Goal: Information Seeking & Learning: Compare options

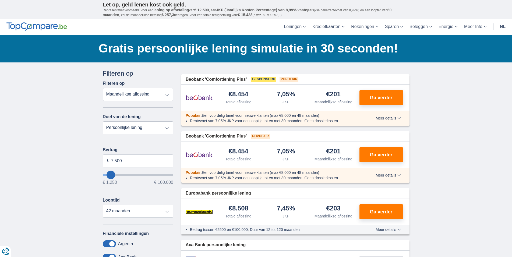
click at [103, 88] on select "Totale aflossing JKP Maandelijkse aflossing" at bounding box center [138, 94] width 71 height 13
click option "Maandelijkse aflossing" at bounding box center [0, 0] width 0 height 0
click at [103, 121] on select "Persoonlijke lening Auto Moto / fiets Mobilhome / caravan Renovatie Energie Sch…" at bounding box center [138, 127] width 71 height 13
select select "vehicleLoan"
click option "Auto" at bounding box center [0, 0] width 0 height 0
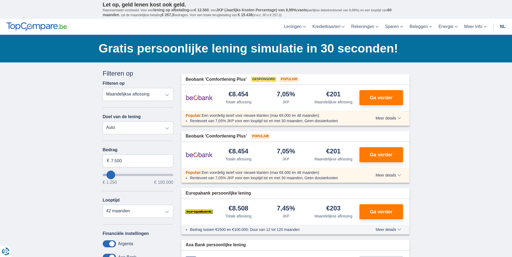
select select "3-4"
type input "15.000"
type input "15250"
select select "60"
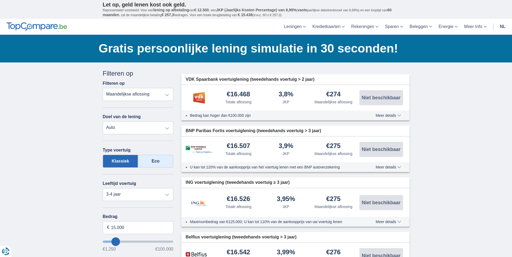
click at [152, 159] on label "Eco" at bounding box center [155, 161] width 35 height 13
click at [0, 0] on input "Eco" at bounding box center [0, 0] width 0 height 0
click at [103, 188] on select "Nieuw 0-1 jaar 1-2 jaar 2-3 jaar 3-4 jaar 4-5 jaar 5+ jaar" at bounding box center [138, 194] width 71 height 13
select select "0-1"
click option "0-1 jaar" at bounding box center [0, 0] width 0 height 0
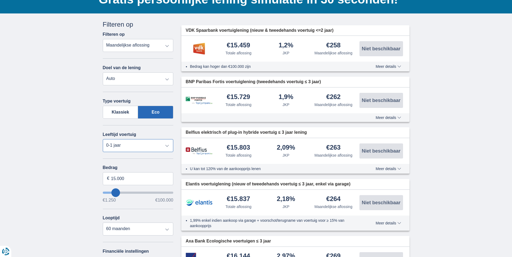
scroll to position [55, 0]
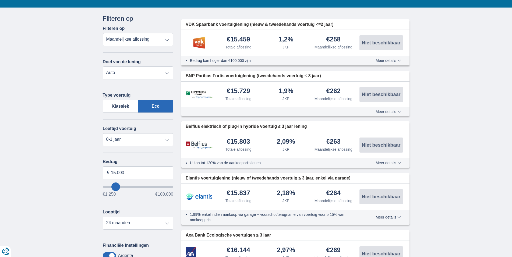
type input "1.250"
type input "1250"
select select "24"
type input "1250"
click at [104, 186] on input "wantToBorrow" at bounding box center [138, 187] width 71 height 2
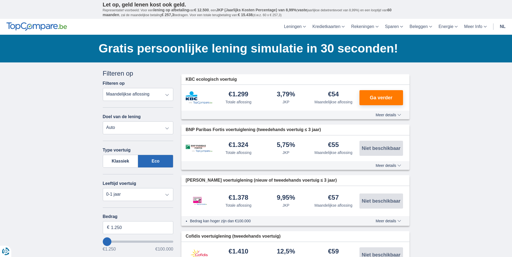
type input "99.250"
type input "99250"
click at [172, 242] on input "wantToBorrow" at bounding box center [138, 242] width 71 height 2
select select "120"
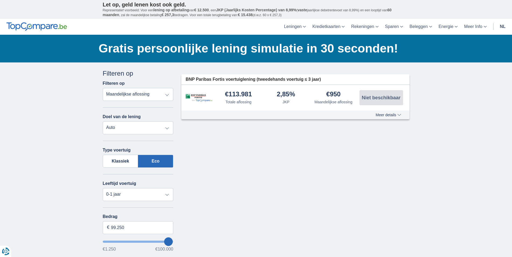
type input "1.250"
type input "1250"
select select "24"
type input "1250"
click at [103, 241] on input "wantToBorrow" at bounding box center [138, 242] width 71 height 2
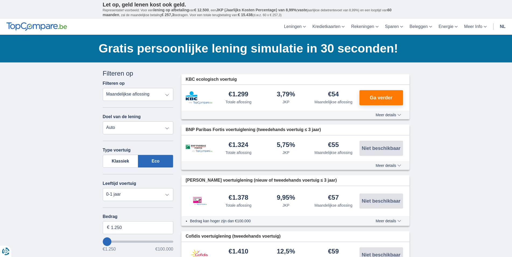
type input "2.250"
type input "2250"
click at [108, 241] on input "wantToBorrow" at bounding box center [138, 242] width 71 height 2
type input "3.250"
type input "3250"
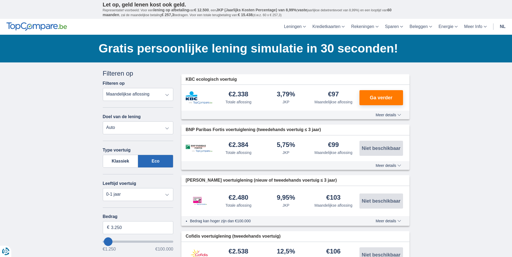
type input "4.250"
type input "4250"
type input "2.250"
type input "2250"
select select "24"
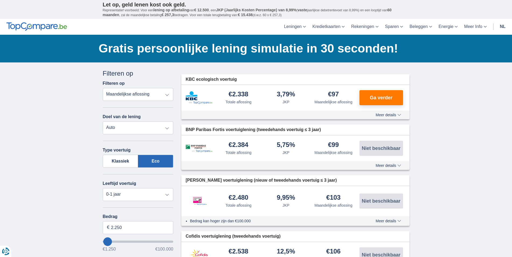
type input "3.250"
type input "3250"
select select "30"
type input "4.250"
type input "4250"
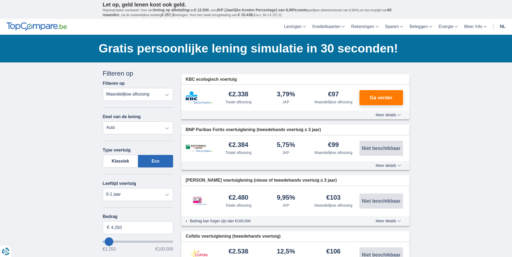
type input "2.250"
type input "2250"
select select "24"
type input "5.250"
type input "5250"
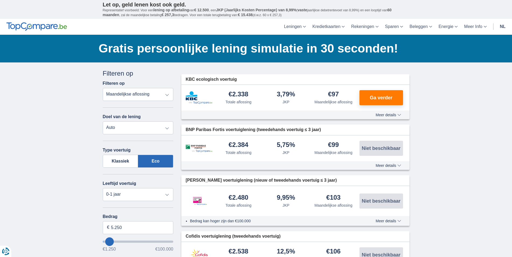
select select "36"
type input "5250"
click at [109, 241] on input "wantToBorrow" at bounding box center [138, 242] width 71 height 2
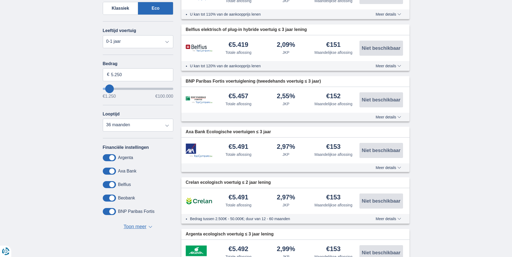
scroll to position [165, 0]
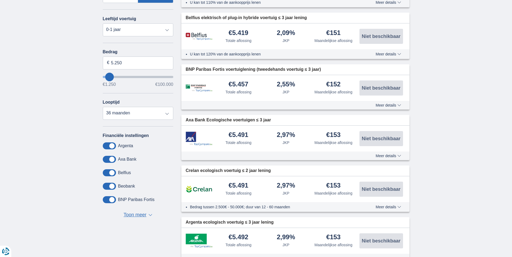
click at [112, 142] on div "Financiële instellingen [GEOGRAPHIC_DATA] Axa Bank Belfius Beobank BNP Paribas …" at bounding box center [138, 176] width 71 height 86
click at [112, 144] on span at bounding box center [109, 145] width 13 height 7
click at [0, 0] on input "checkbox" at bounding box center [0, 0] width 0 height 0
click at [112, 144] on span at bounding box center [109, 145] width 13 height 7
click at [0, 0] on input "checkbox" at bounding box center [0, 0] width 0 height 0
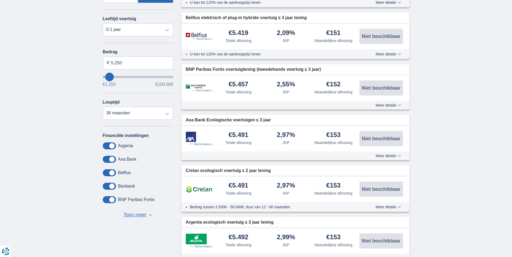
click at [113, 158] on span at bounding box center [109, 159] width 13 height 7
click at [0, 0] on input "checkbox" at bounding box center [0, 0] width 0 height 0
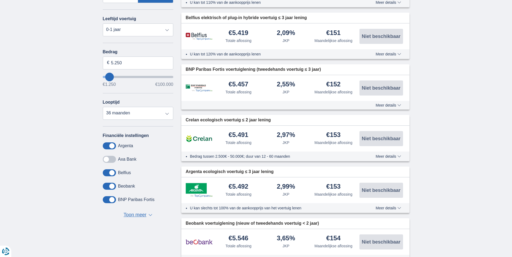
click at [111, 173] on span at bounding box center [109, 172] width 13 height 7
click at [0, 0] on input "checkbox" at bounding box center [0, 0] width 0 height 0
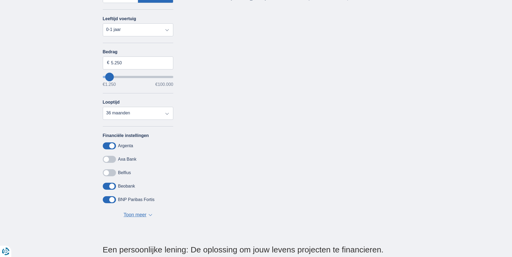
click at [109, 185] on span at bounding box center [109, 186] width 13 height 7
click at [0, 0] on input "checkbox" at bounding box center [0, 0] width 0 height 0
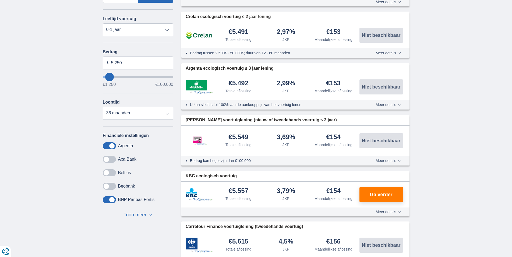
click at [110, 198] on span at bounding box center [109, 199] width 13 height 7
click at [0, 0] on input "checkbox" at bounding box center [0, 0] width 0 height 0
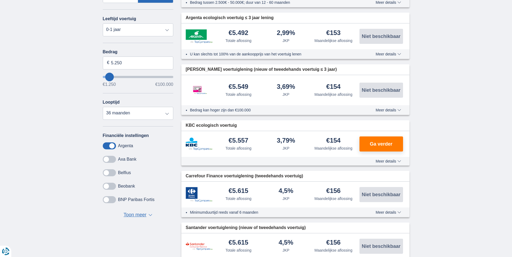
click at [134, 211] on span "Toon meer" at bounding box center [134, 214] width 23 height 7
click at [112, 210] on span at bounding box center [109, 213] width 13 height 7
click at [0, 0] on input "checkbox" at bounding box center [0, 0] width 0 height 0
click at [111, 228] on span at bounding box center [109, 226] width 13 height 7
click at [0, 0] on input "checkbox" at bounding box center [0, 0] width 0 height 0
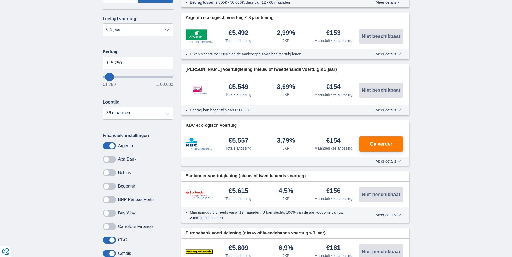
click at [110, 237] on span at bounding box center [109, 239] width 13 height 7
click at [0, 0] on input "checkbox" at bounding box center [0, 0] width 0 height 0
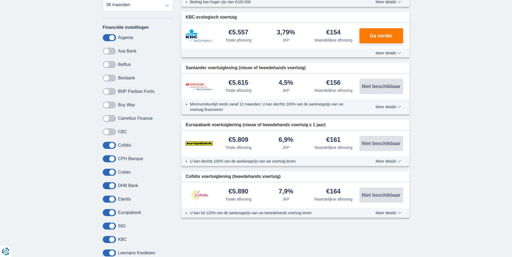
scroll to position [274, 0]
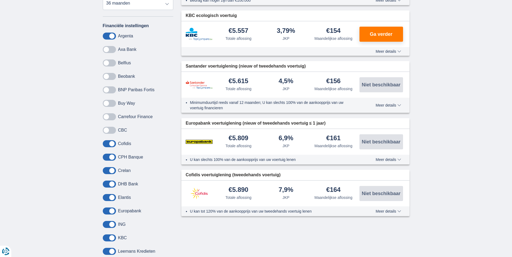
click at [111, 143] on span at bounding box center [109, 143] width 13 height 7
click at [0, 0] on input "checkbox" at bounding box center [0, 0] width 0 height 0
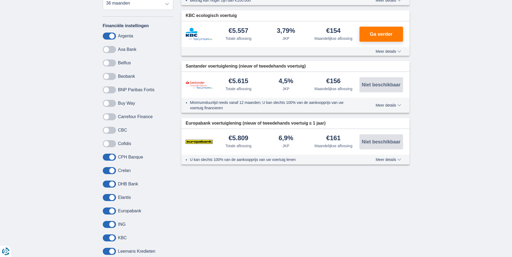
click at [111, 159] on span at bounding box center [109, 157] width 13 height 7
click at [0, 0] on input "checkbox" at bounding box center [0, 0] width 0 height 0
click at [110, 170] on span at bounding box center [109, 170] width 13 height 7
click at [0, 0] on input "checkbox" at bounding box center [0, 0] width 0 height 0
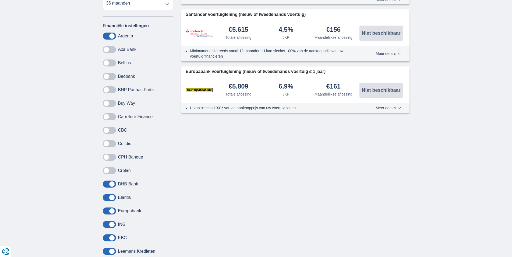
click at [112, 181] on span at bounding box center [109, 184] width 13 height 7
click at [0, 0] on input "checkbox" at bounding box center [0, 0] width 0 height 0
click at [112, 198] on span at bounding box center [109, 197] width 13 height 7
click at [0, 0] on input "checkbox" at bounding box center [0, 0] width 0 height 0
click at [112, 208] on span at bounding box center [109, 210] width 13 height 7
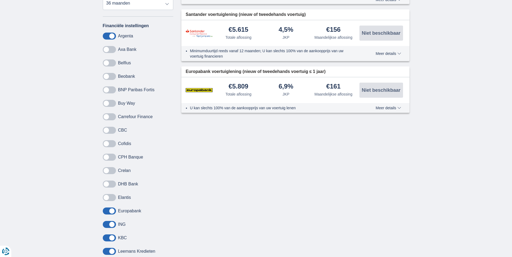
click at [0, 0] on input "checkbox" at bounding box center [0, 0] width 0 height 0
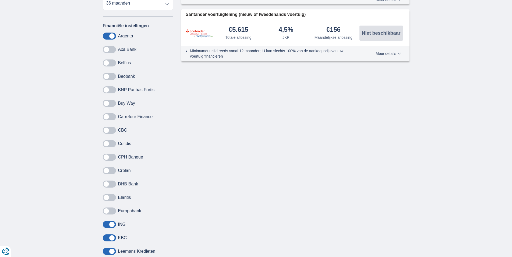
click at [113, 224] on span at bounding box center [109, 224] width 13 height 7
click at [0, 0] on input "checkbox" at bounding box center [0, 0] width 0 height 0
click at [114, 235] on span at bounding box center [109, 237] width 13 height 7
click at [0, 0] on input "checkbox" at bounding box center [0, 0] width 0 height 0
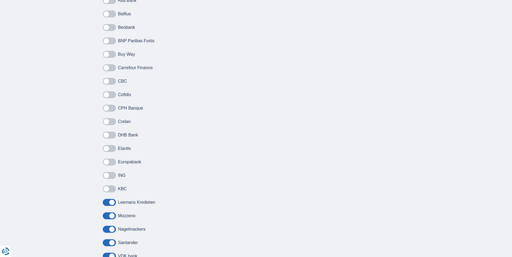
scroll to position [329, 0]
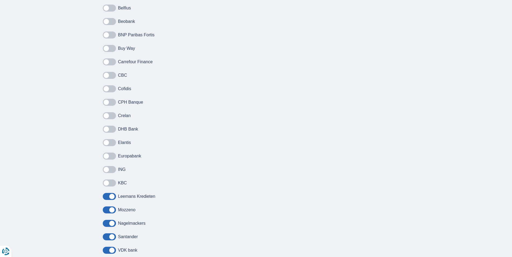
click at [113, 210] on span at bounding box center [109, 209] width 13 height 7
click at [0, 0] on input "checkbox" at bounding box center [0, 0] width 0 height 0
click at [110, 224] on span at bounding box center [109, 223] width 13 height 7
click at [0, 0] on input "checkbox" at bounding box center [0, 0] width 0 height 0
click at [111, 235] on span at bounding box center [109, 236] width 13 height 7
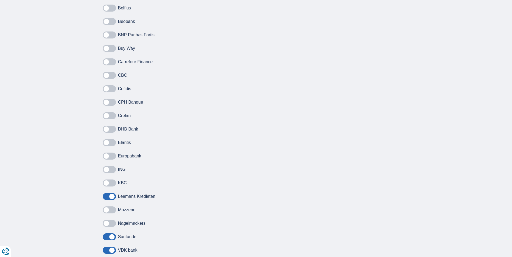
click at [0, 0] on input "checkbox" at bounding box center [0, 0] width 0 height 0
click at [112, 249] on span at bounding box center [109, 250] width 13 height 7
click at [0, 0] on input "checkbox" at bounding box center [0, 0] width 0 height 0
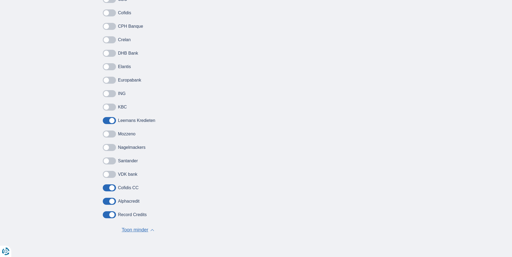
scroll to position [439, 0]
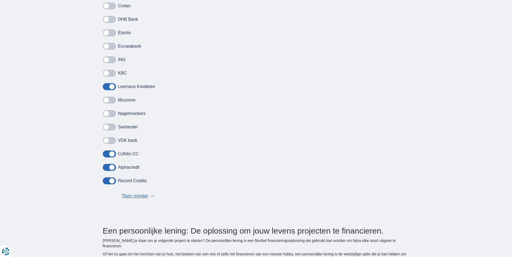
click at [112, 166] on span at bounding box center [109, 167] width 13 height 7
click at [0, 0] on input "checkbox" at bounding box center [0, 0] width 0 height 0
click at [111, 178] on span at bounding box center [109, 180] width 13 height 7
click at [0, 0] on input "checkbox" at bounding box center [0, 0] width 0 height 0
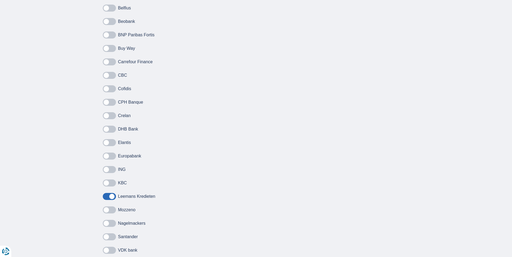
scroll to position [302, 0]
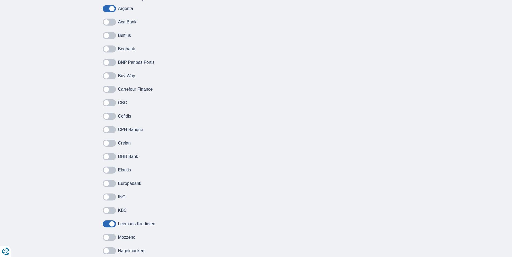
click at [114, 116] on span at bounding box center [109, 116] width 13 height 7
click at [0, 0] on input "checkbox" at bounding box center [0, 0] width 0 height 0
click at [108, 9] on span at bounding box center [109, 8] width 13 height 7
click at [0, 0] on input "checkbox" at bounding box center [0, 0] width 0 height 0
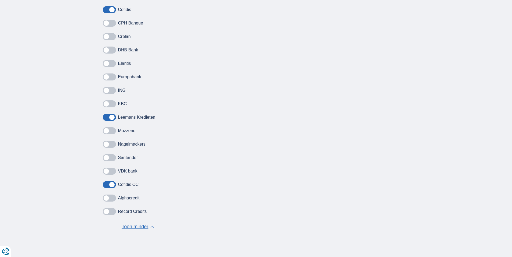
scroll to position [412, 0]
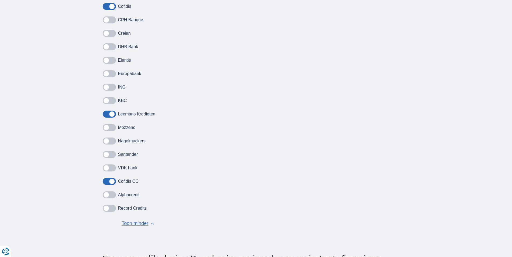
click at [113, 164] on span at bounding box center [109, 167] width 13 height 7
click at [0, 0] on input "checkbox" at bounding box center [0, 0] width 0 height 0
click at [112, 193] on span at bounding box center [109, 194] width 13 height 7
click at [0, 0] on input "checkbox" at bounding box center [0, 0] width 0 height 0
click at [111, 209] on span at bounding box center [109, 208] width 13 height 7
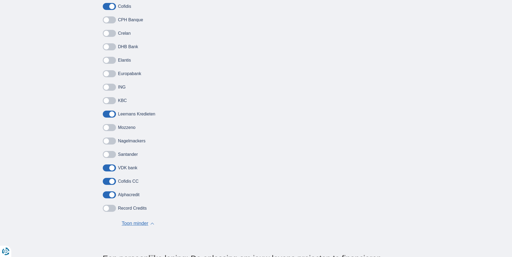
click at [0, 0] on input "checkbox" at bounding box center [0, 0] width 0 height 0
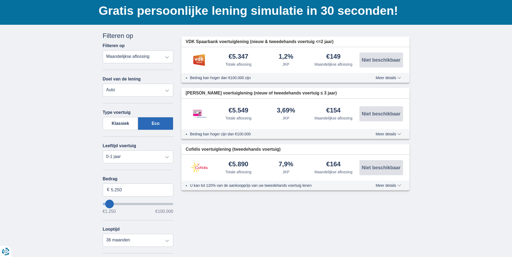
scroll to position [110, 0]
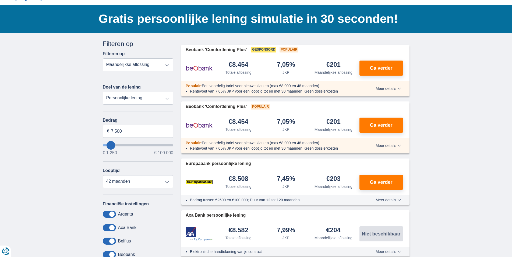
scroll to position [27, 0]
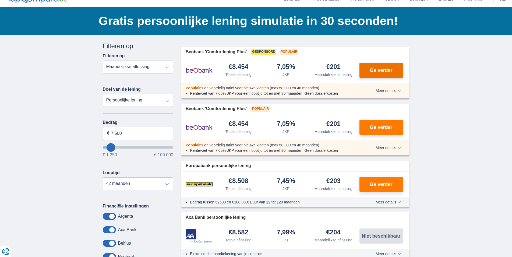
click at [377, 72] on span "Ga verder" at bounding box center [381, 70] width 23 height 5
